Goal: Check status: Check status

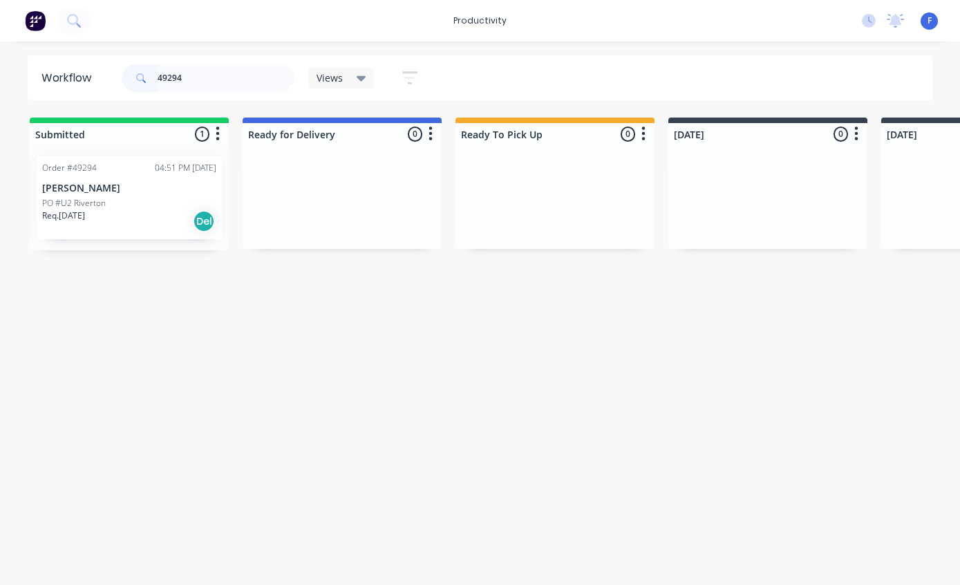
click at [111, 186] on p "[PERSON_NAME]" at bounding box center [129, 188] width 174 height 12
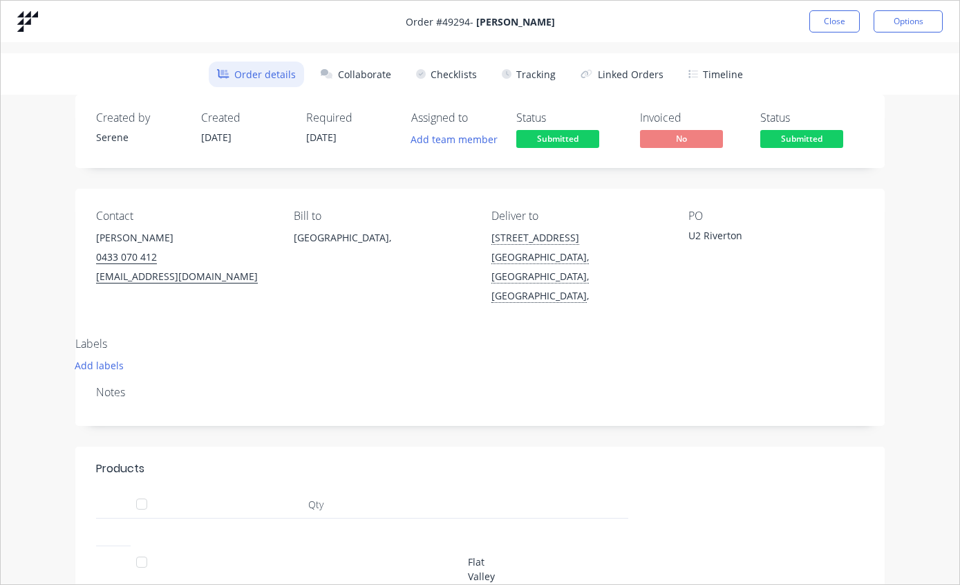
click at [537, 74] on button "Tracking" at bounding box center [528, 75] width 70 height 26
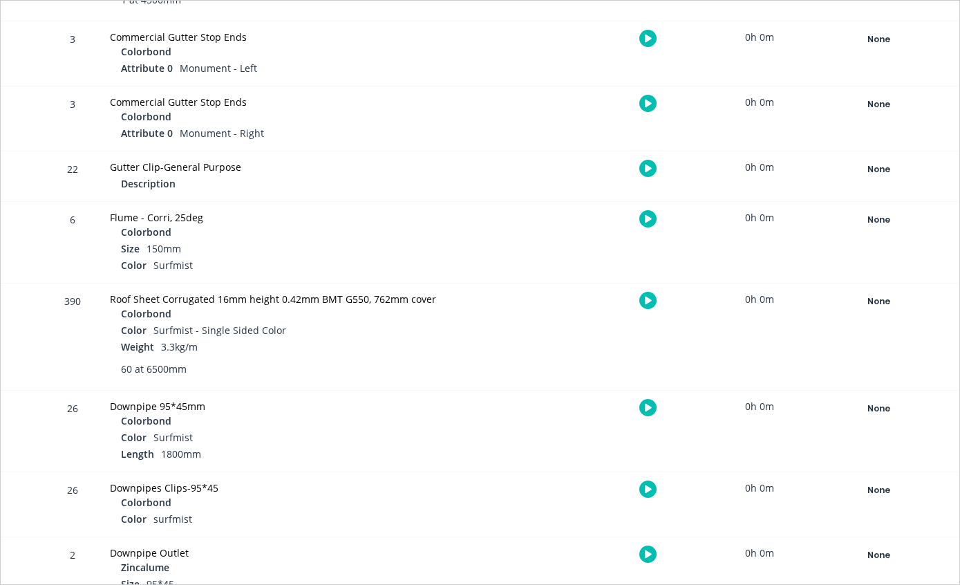
scroll to position [1225, 0]
click at [880, 304] on div "None" at bounding box center [879, 303] width 100 height 18
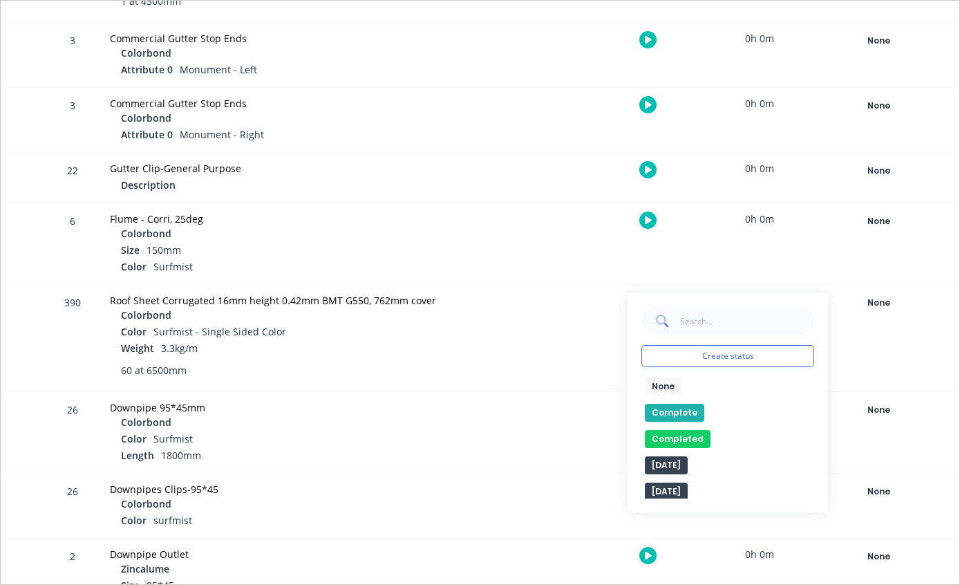
click at [676, 406] on button "Complete" at bounding box center [674, 413] width 59 height 18
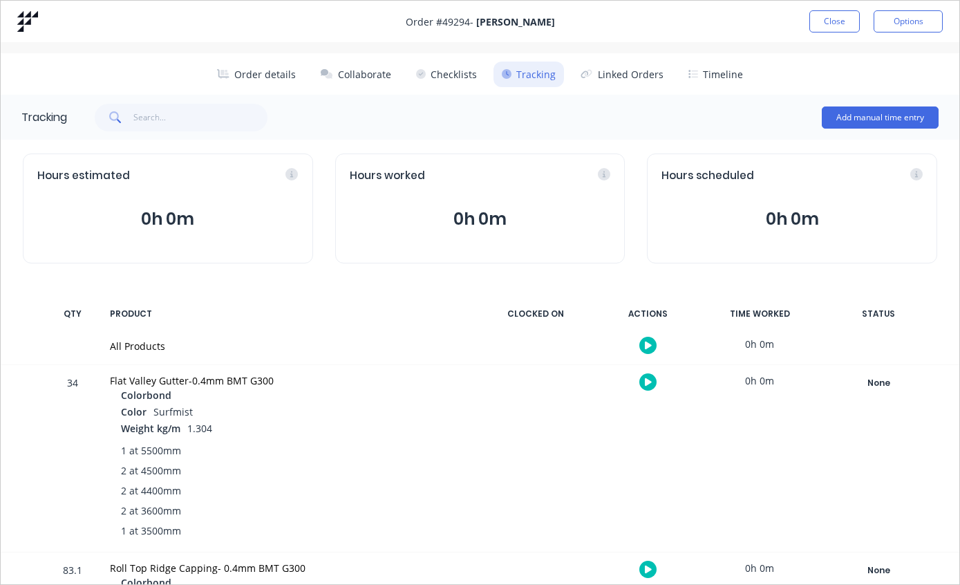
scroll to position [0, 0]
click at [829, 17] on button "Close" at bounding box center [834, 21] width 50 height 22
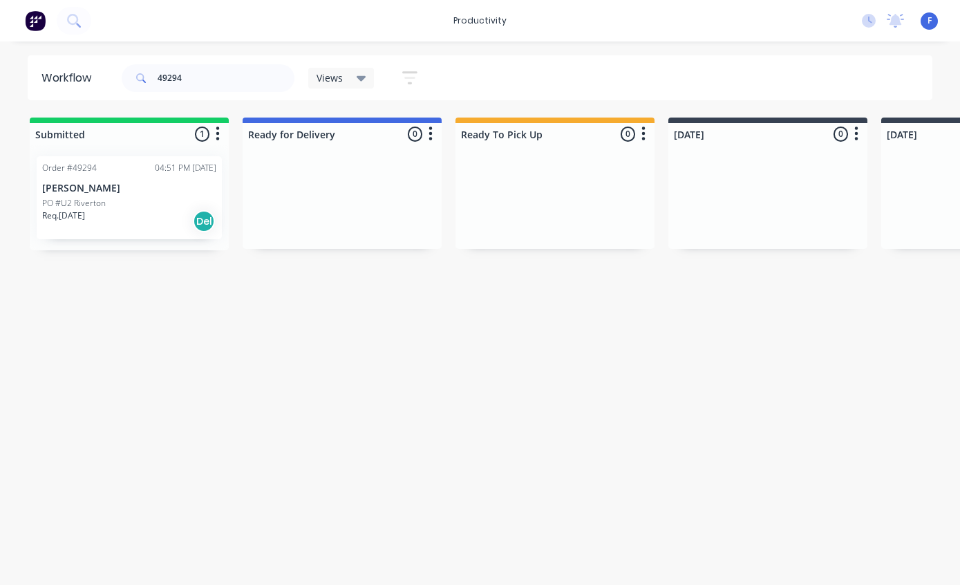
click at [122, 199] on div "PO #U2 Riverton" at bounding box center [129, 203] width 174 height 12
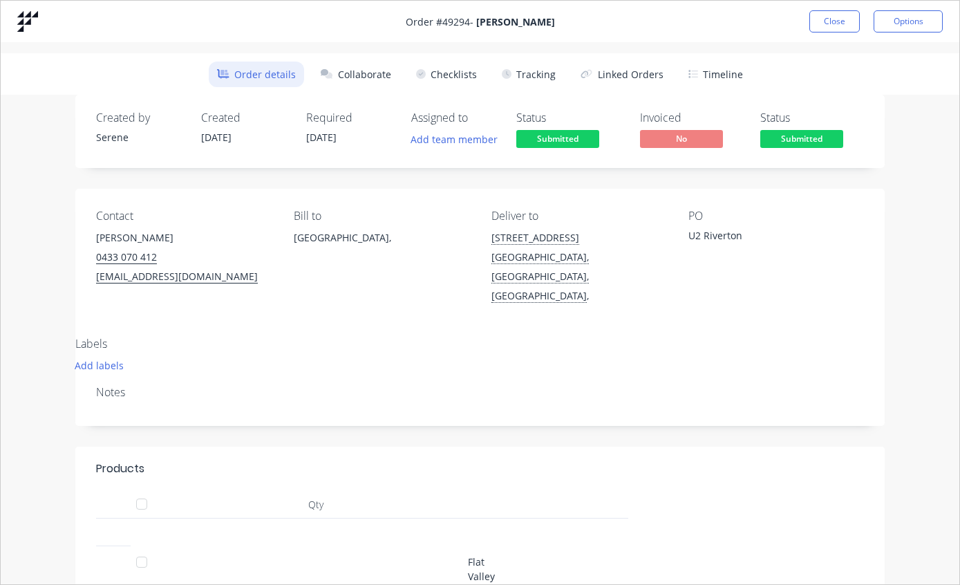
click at [528, 70] on button "Tracking" at bounding box center [528, 75] width 70 height 26
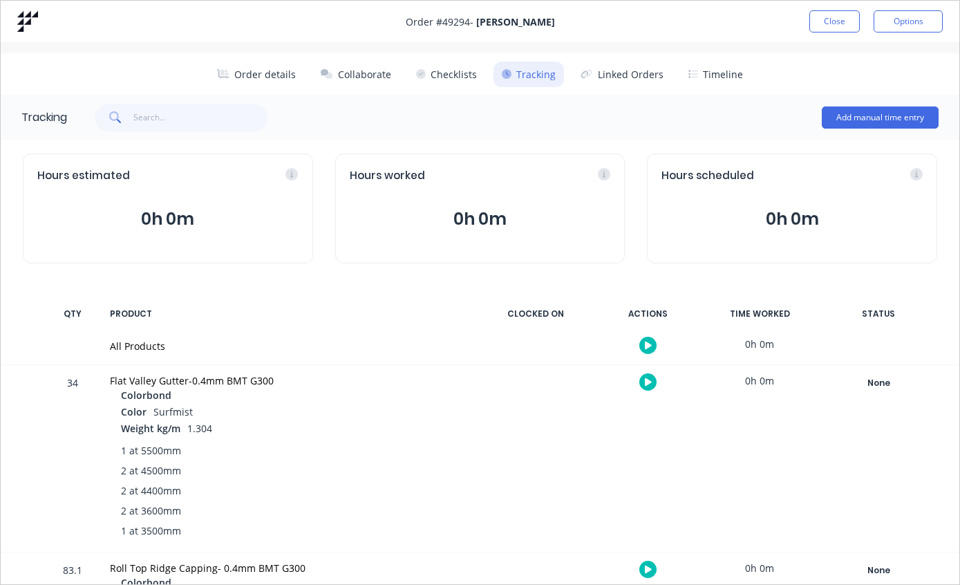
click at [840, 21] on button "Close" at bounding box center [834, 21] width 50 height 22
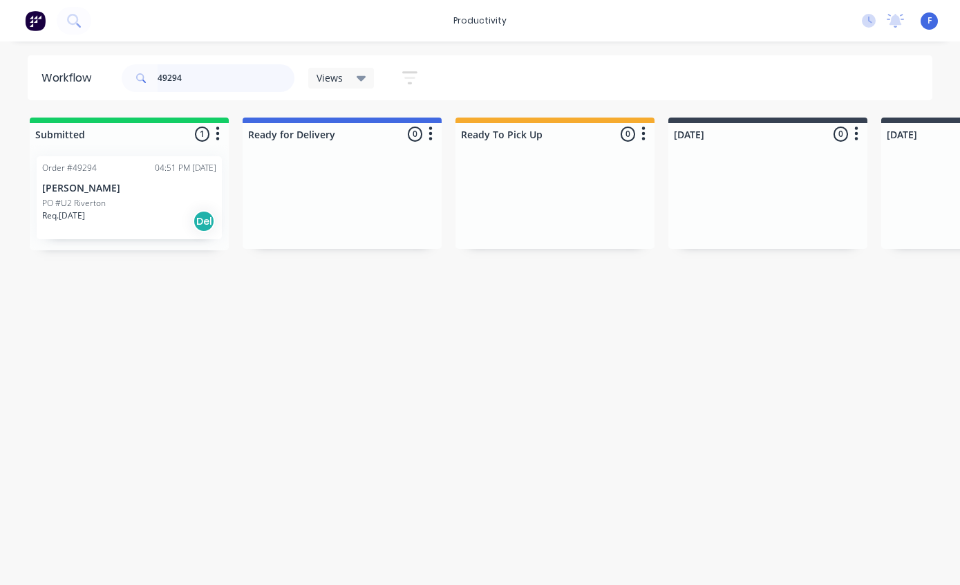
click at [238, 82] on input "49294" at bounding box center [226, 78] width 137 height 28
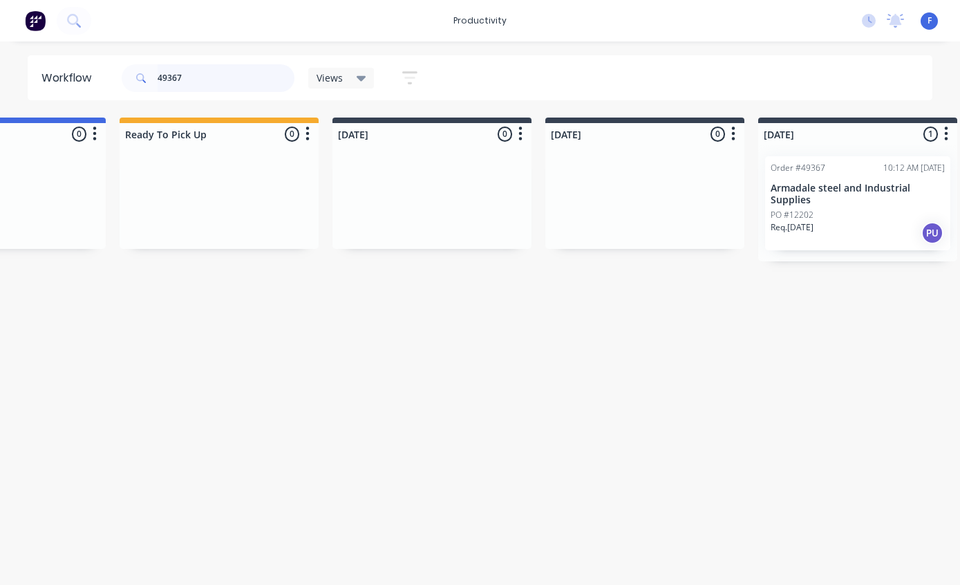
scroll to position [0, 348]
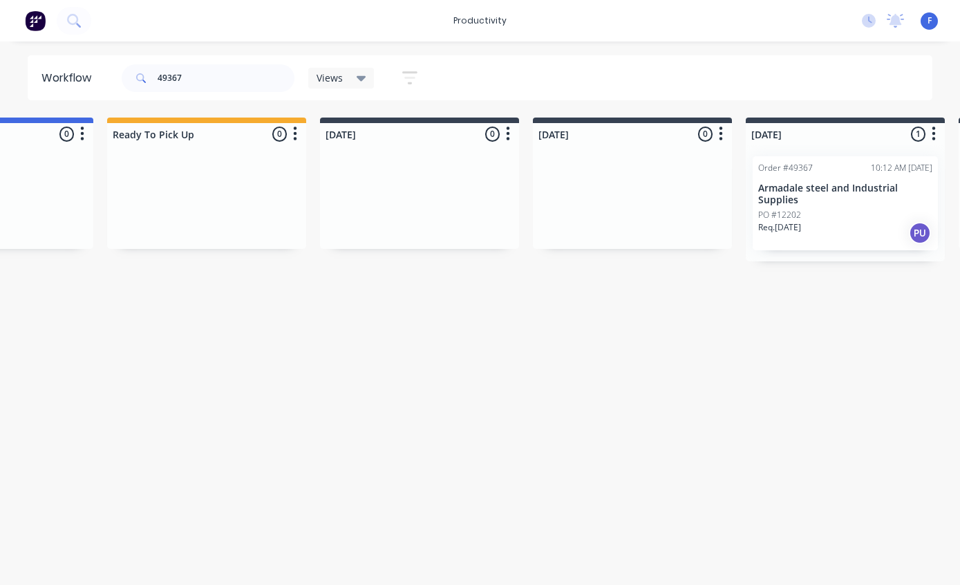
click at [806, 182] on p "Armadale steel and Industrial Supplies" at bounding box center [845, 193] width 174 height 23
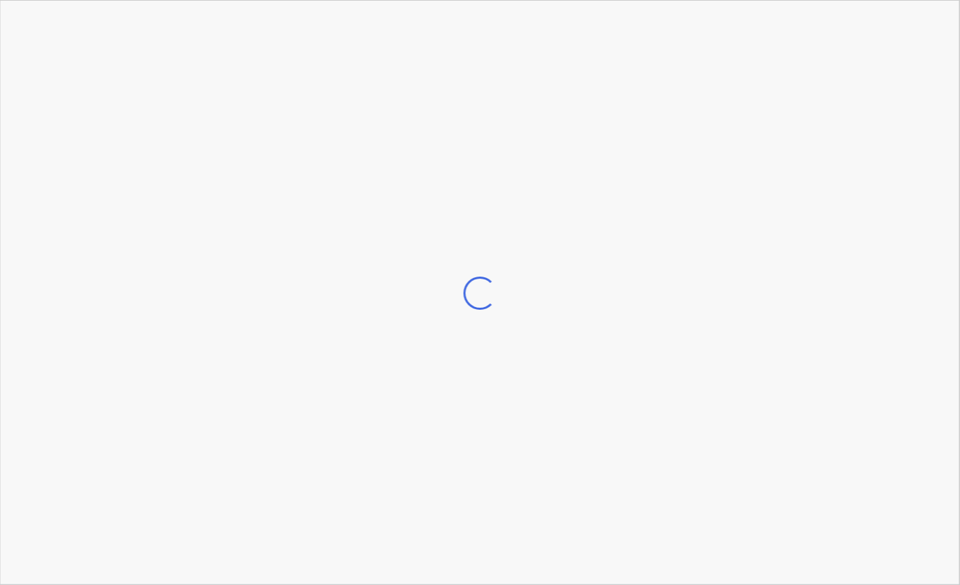
scroll to position [0, 349]
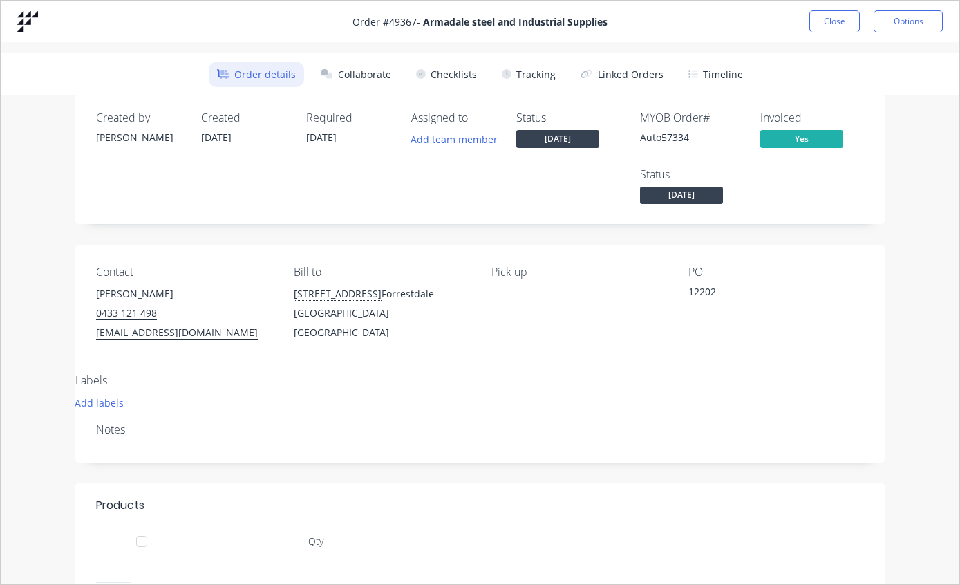
click at [534, 68] on button "Tracking" at bounding box center [528, 75] width 70 height 26
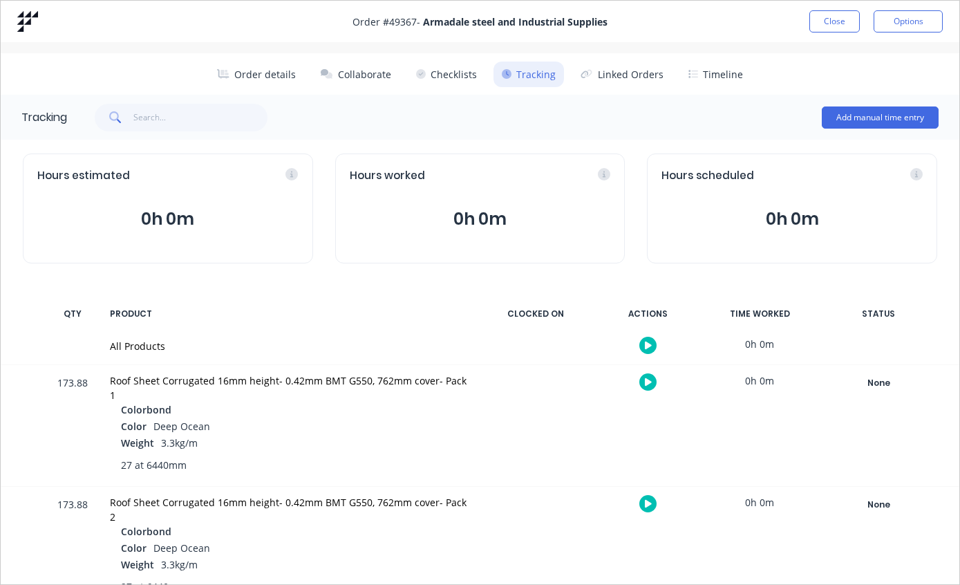
scroll to position [0, 0]
click at [263, 67] on button "Order details" at bounding box center [256, 75] width 95 height 26
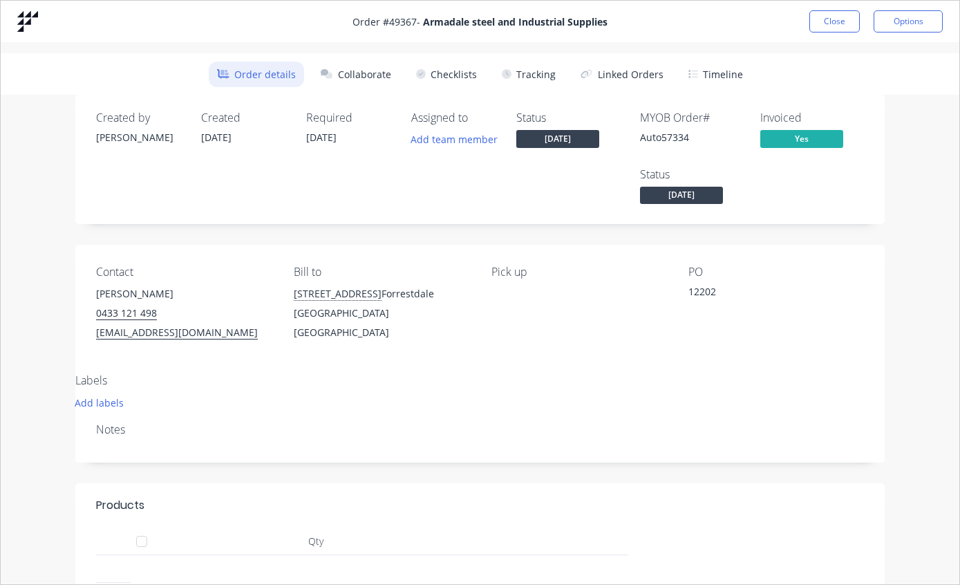
click at [829, 21] on button "Close" at bounding box center [834, 21] width 50 height 22
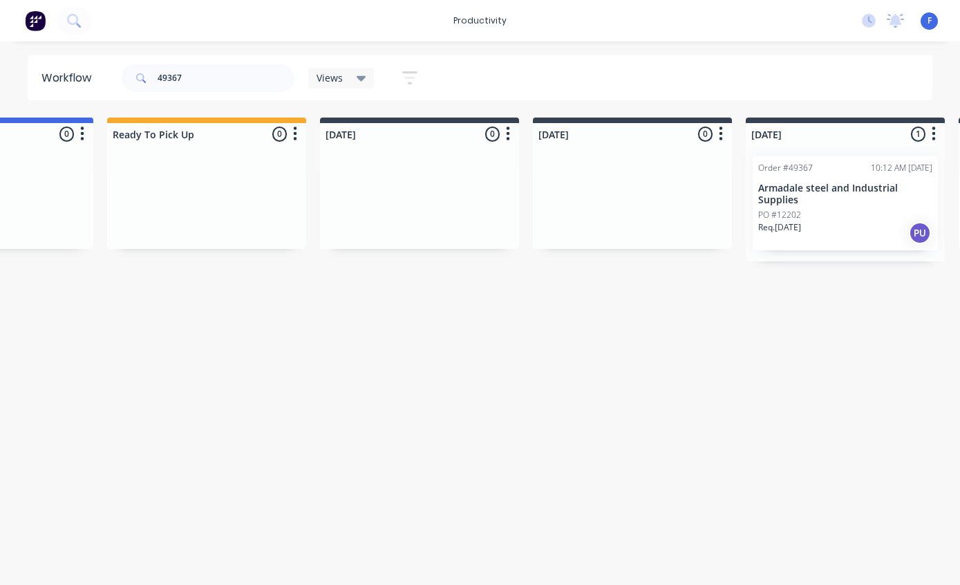
scroll to position [0, 349]
click at [229, 79] on input "49367" at bounding box center [226, 78] width 137 height 28
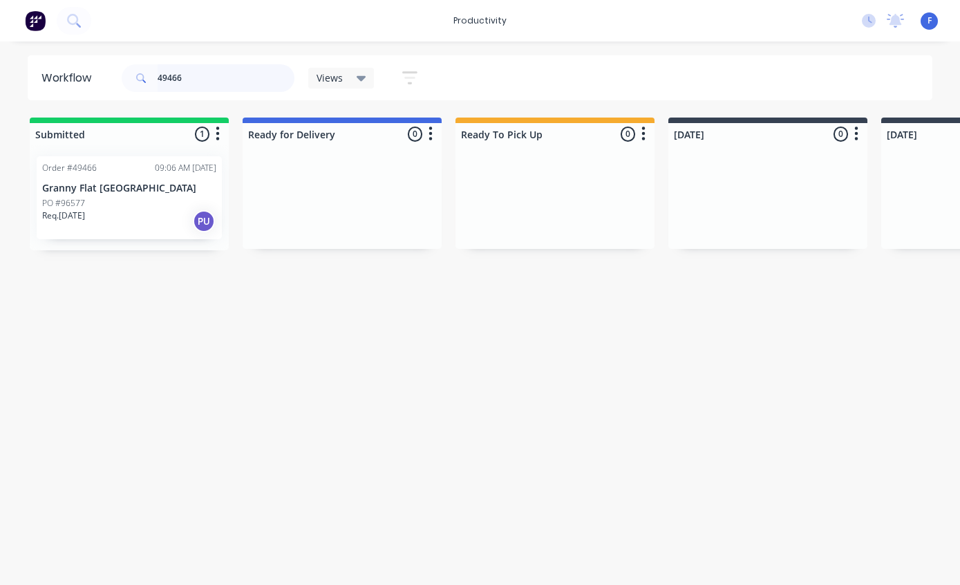
type input "49466"
click at [100, 185] on p "Granny Flat [GEOGRAPHIC_DATA]" at bounding box center [129, 188] width 174 height 12
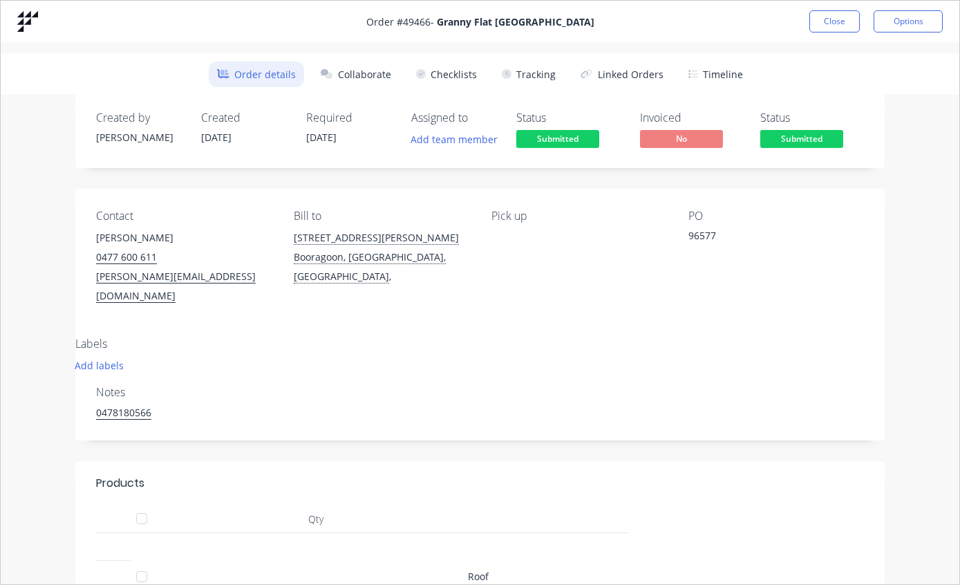
click at [538, 70] on button "Tracking" at bounding box center [528, 75] width 70 height 26
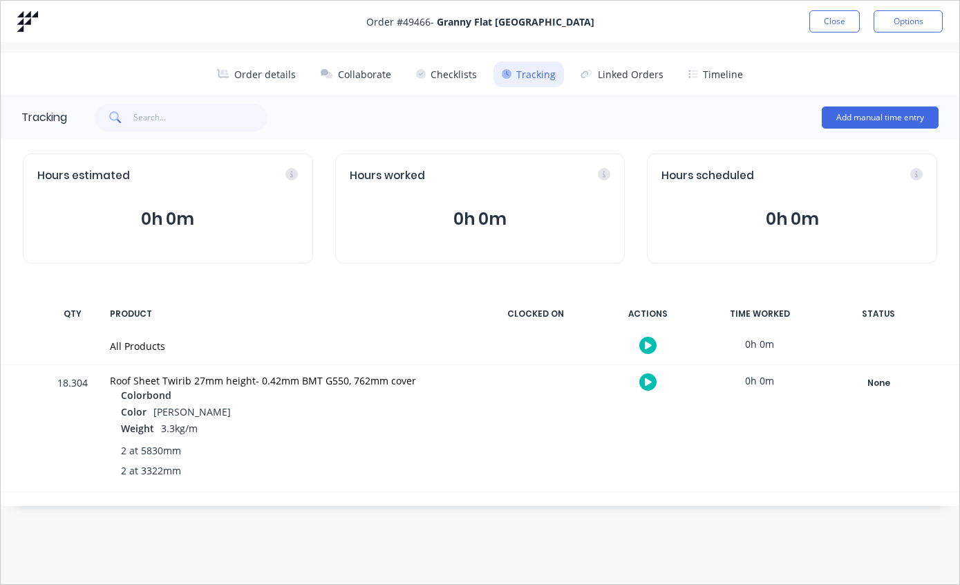
click at [886, 379] on div "None" at bounding box center [879, 383] width 100 height 18
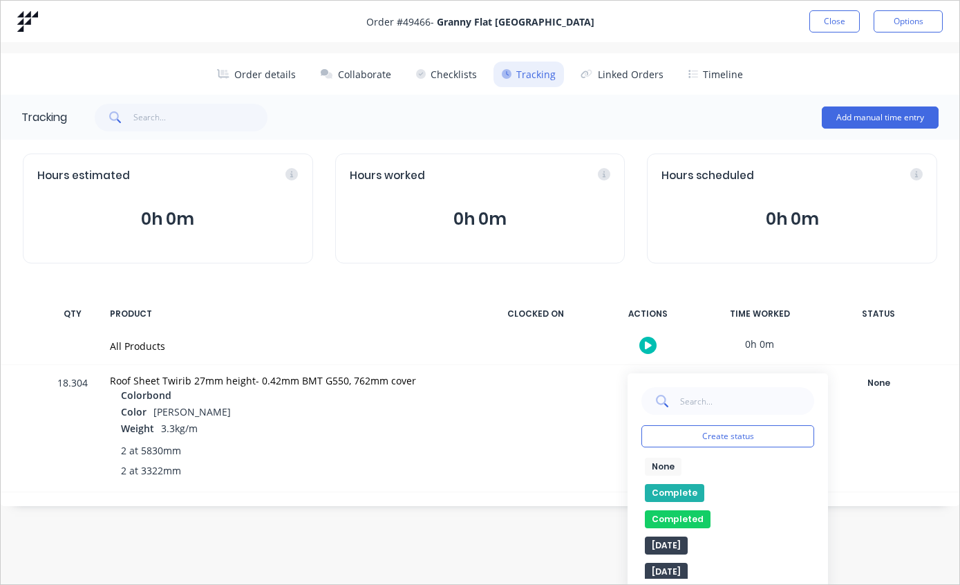
click at [679, 489] on button "Complete" at bounding box center [674, 493] width 59 height 18
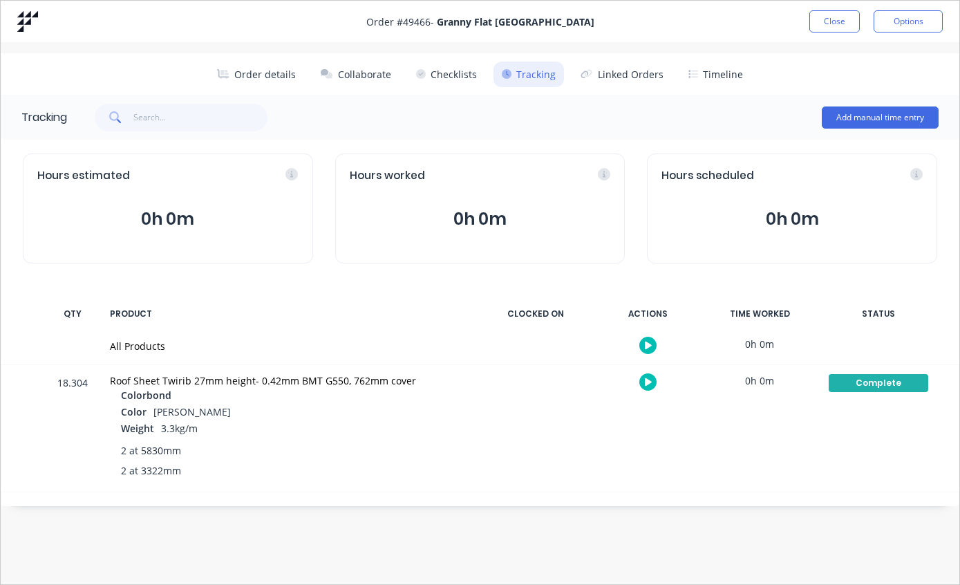
click at [719, 77] on button "Timeline" at bounding box center [715, 75] width 71 height 26
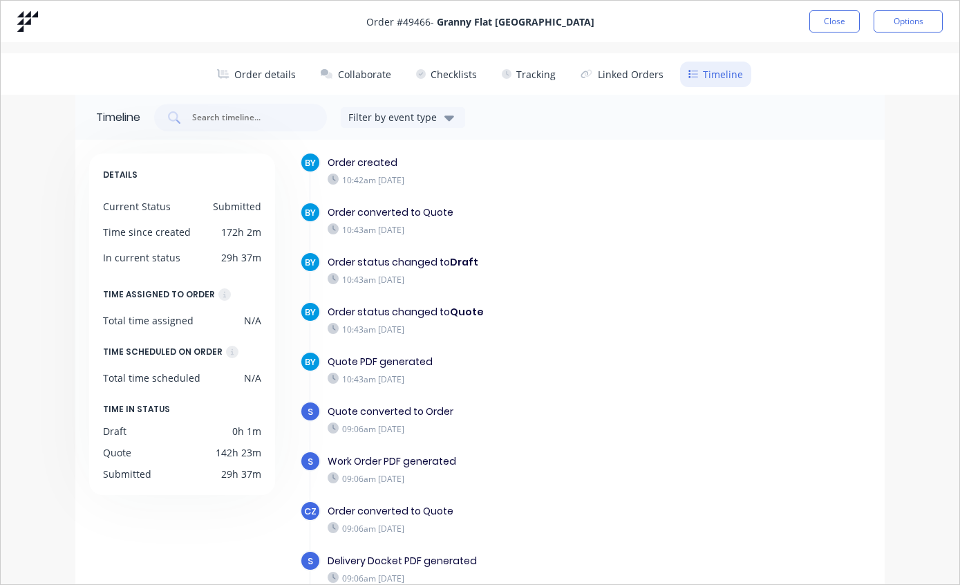
scroll to position [10, 0]
click at [830, 19] on button "Close" at bounding box center [834, 21] width 50 height 22
